Goal: Task Accomplishment & Management: Use online tool/utility

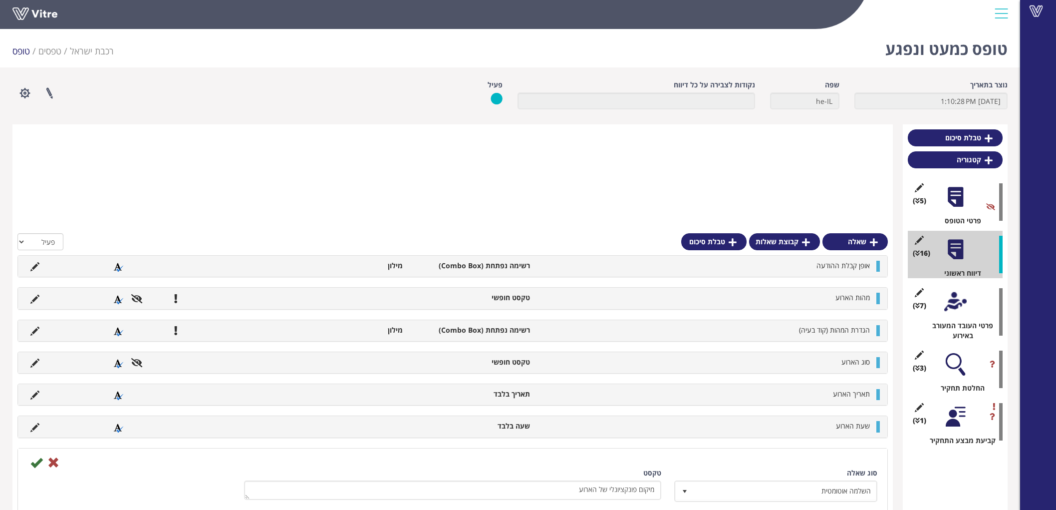
scroll to position [197, 0]
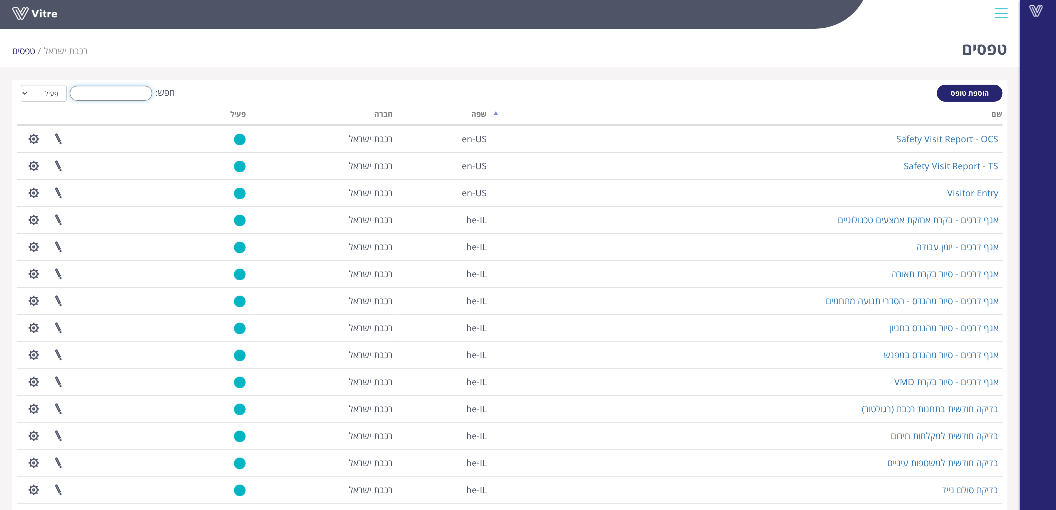
click at [125, 91] on input "חפש:" at bounding box center [111, 93] width 82 height 15
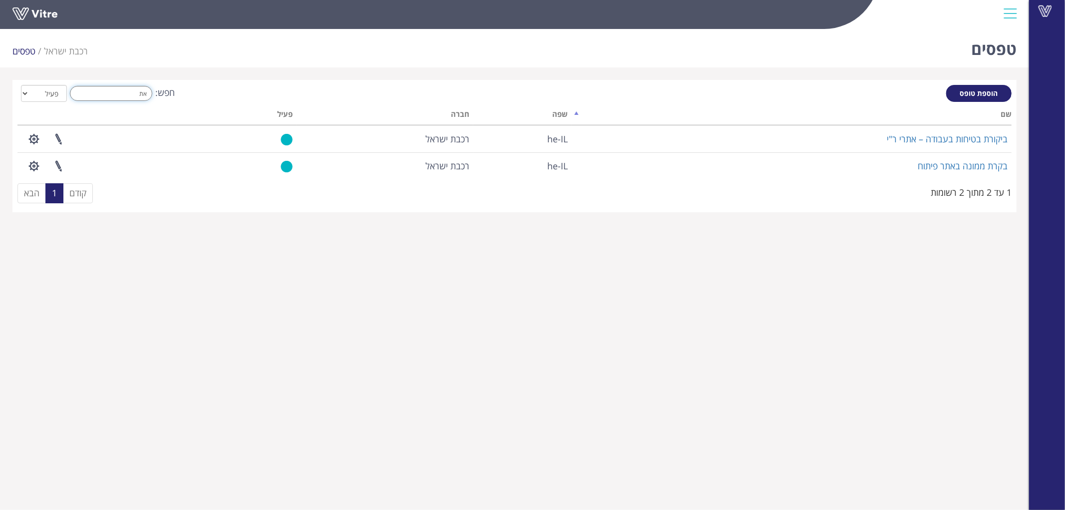
drag, startPoint x: 117, startPoint y: 97, endPoint x: 276, endPoint y: 98, distance: 158.3
click at [265, 97] on div "חפש: את הכל פעיל לא פעיל" at bounding box center [514, 94] width 994 height 18
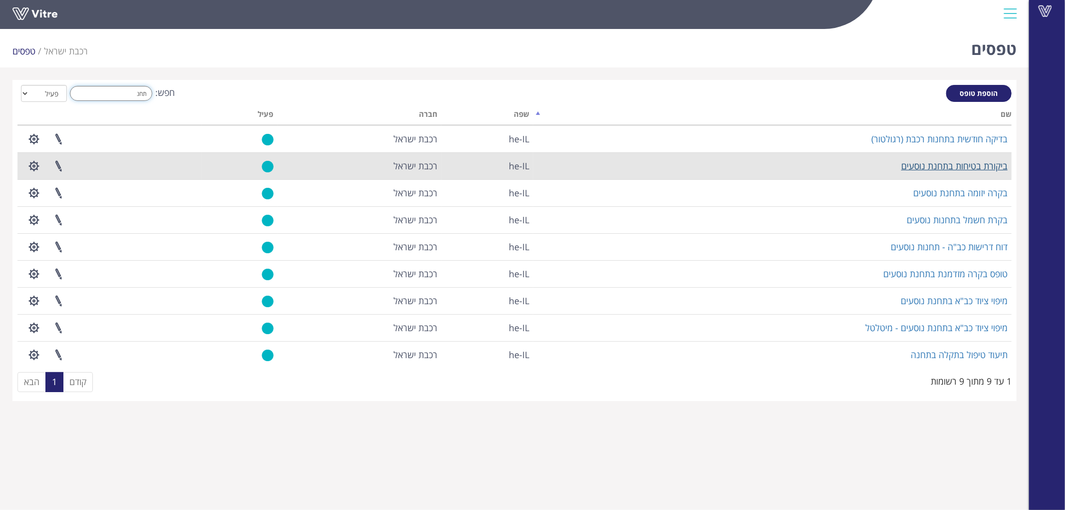
type input "תחנ"
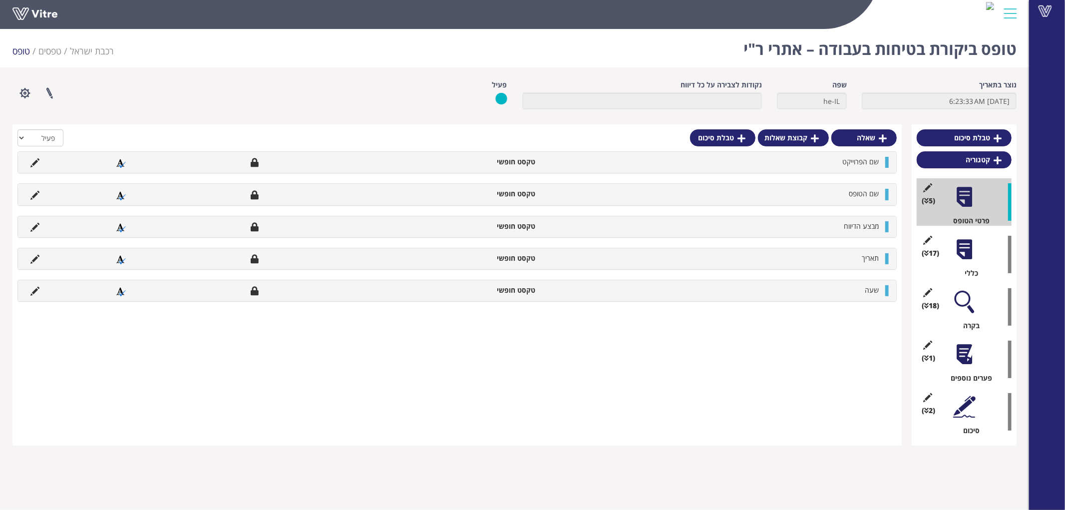
click at [969, 308] on div at bounding box center [964, 302] width 22 height 22
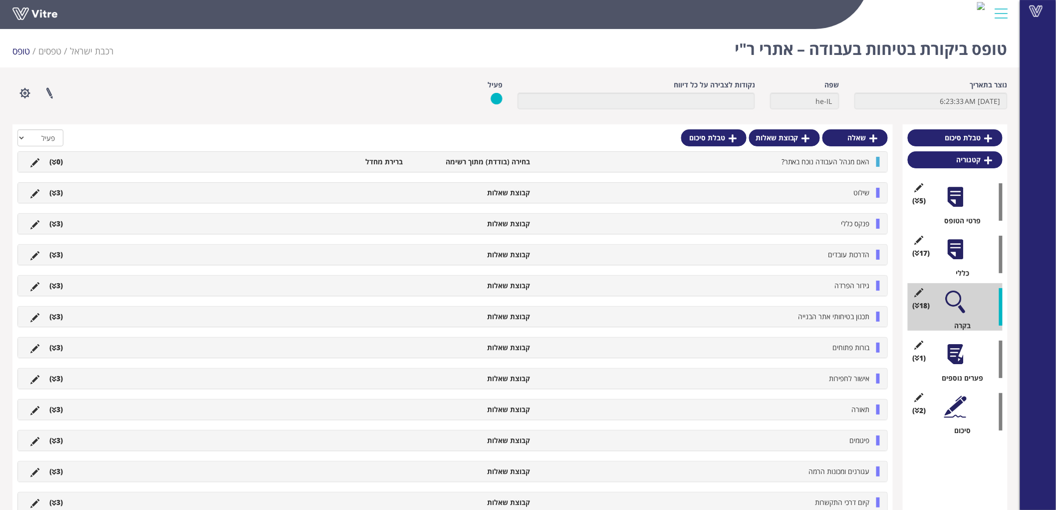
click at [827, 188] on li "שילוט" at bounding box center [705, 193] width 340 height 10
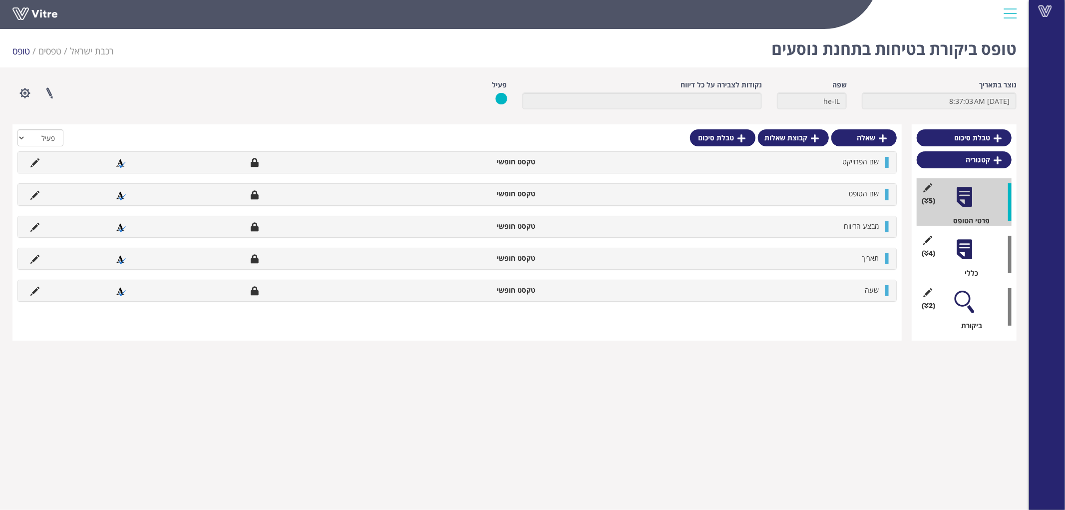
click at [966, 243] on div at bounding box center [964, 249] width 22 height 22
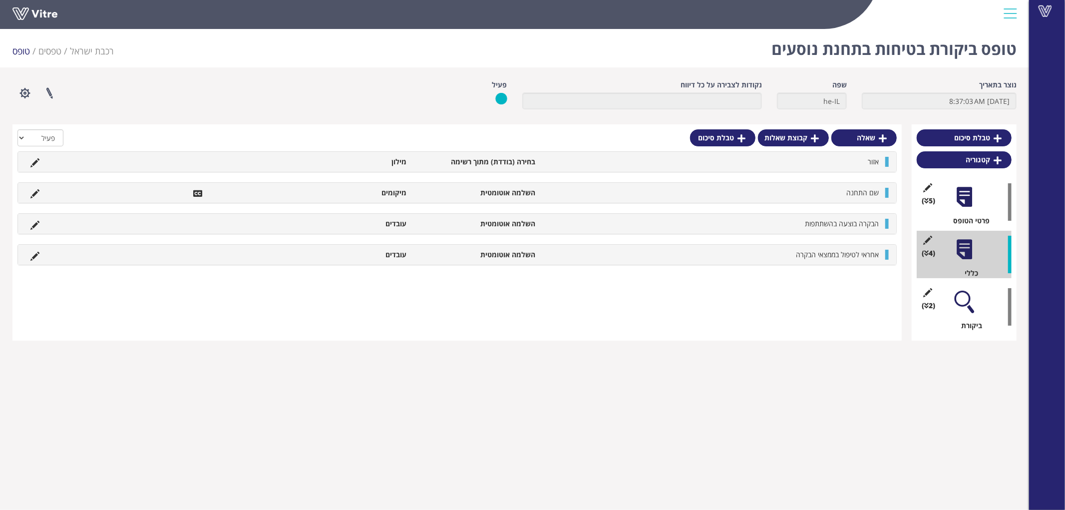
click at [968, 299] on div at bounding box center [964, 302] width 22 height 22
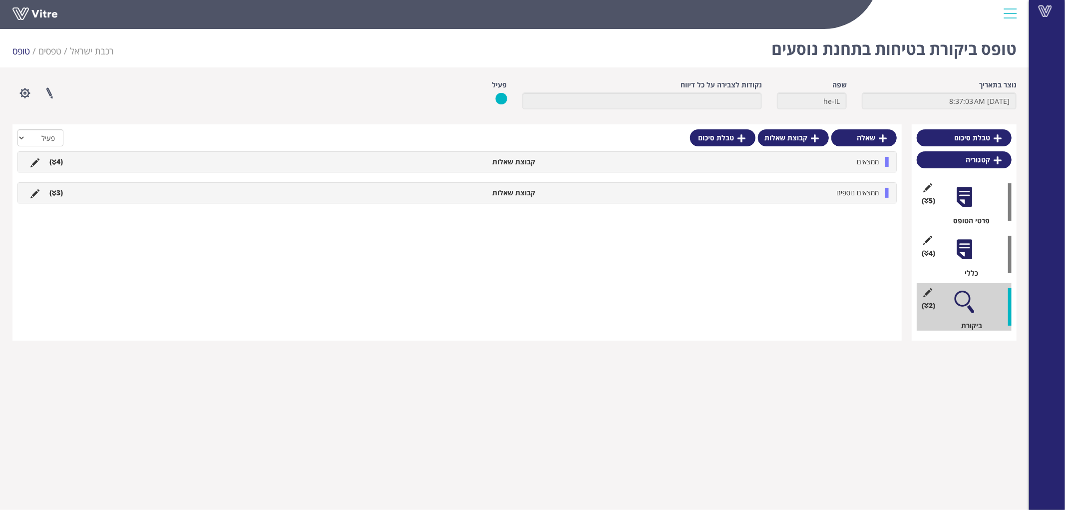
click at [874, 170] on div "ממצאים קבוצת שאלות (4 )" at bounding box center [457, 162] width 878 height 20
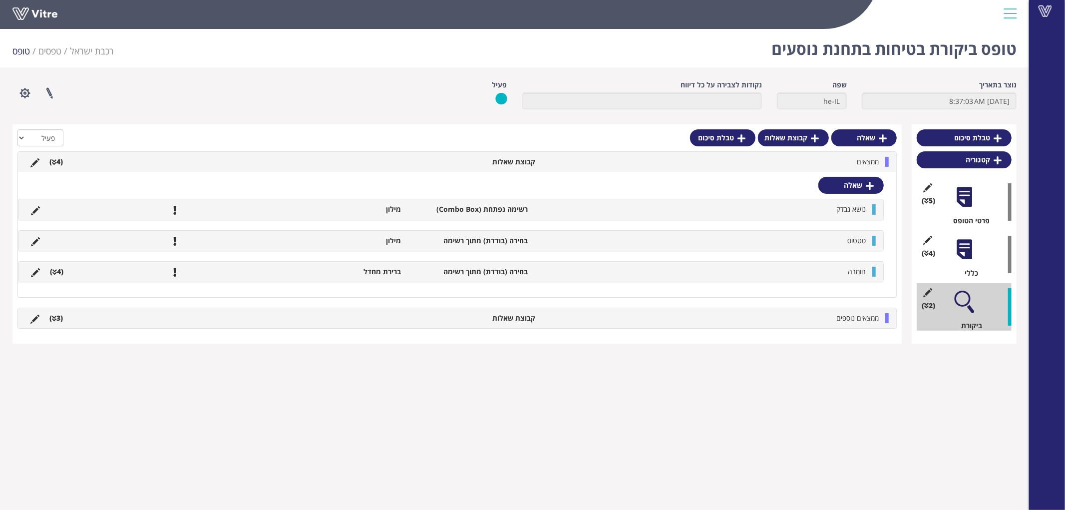
click at [874, 170] on div "ממצאים קבוצת שאלות (4 )" at bounding box center [457, 162] width 878 height 20
